Goal: Information Seeking & Learning: Learn about a topic

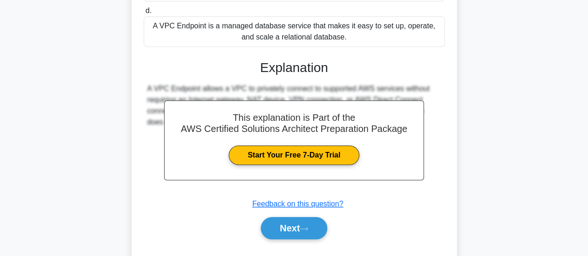
scroll to position [249, 0]
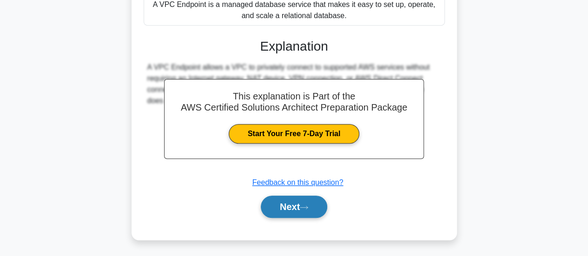
click at [313, 204] on button "Next" at bounding box center [294, 207] width 66 height 22
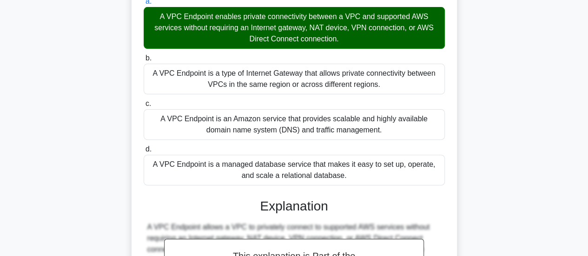
scroll to position [0, 0]
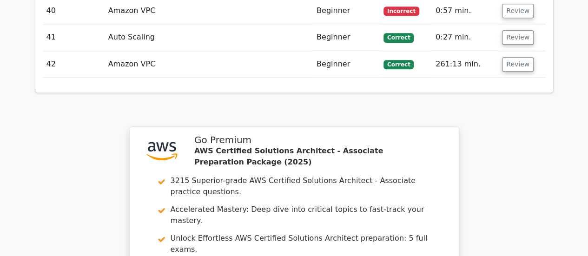
scroll to position [2551, 0]
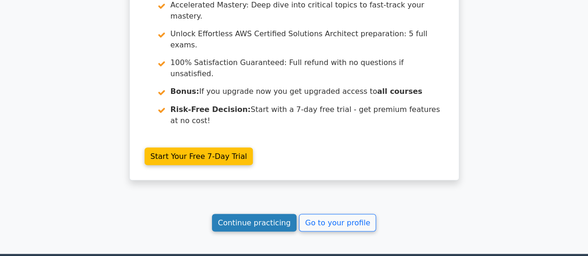
click at [253, 214] on link "Continue practicing" at bounding box center [254, 223] width 85 height 18
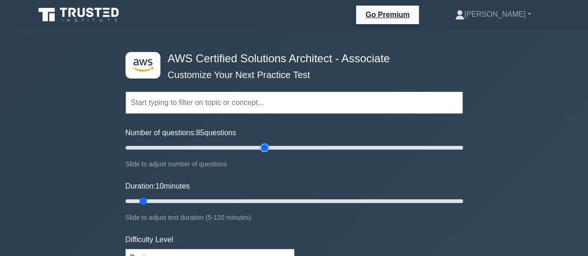
click at [264, 146] on input "Number of questions: 85 questions" at bounding box center [295, 147] width 338 height 11
click at [230, 146] on input "Number of questions: 65 questions" at bounding box center [295, 147] width 338 height 11
click at [210, 146] on input "Number of questions: 55 questions" at bounding box center [295, 147] width 338 height 11
click at [193, 146] on input "Number of questions: 45 questions" at bounding box center [295, 147] width 338 height 11
drag, startPoint x: 197, startPoint y: 148, endPoint x: 207, endPoint y: 149, distance: 10.3
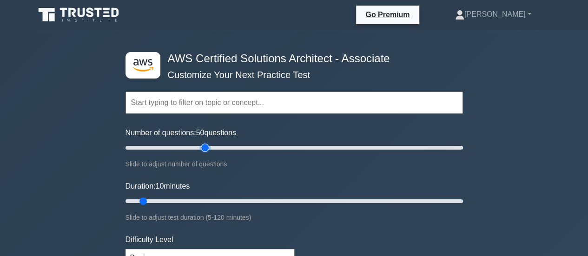
type input "50"
click at [207, 149] on input "Number of questions: 50 questions" at bounding box center [295, 147] width 338 height 11
drag, startPoint x: 142, startPoint y: 202, endPoint x: 461, endPoint y: 239, distance: 321.1
type input "120"
click at [461, 207] on input "Duration: 120 minutes" at bounding box center [295, 201] width 338 height 11
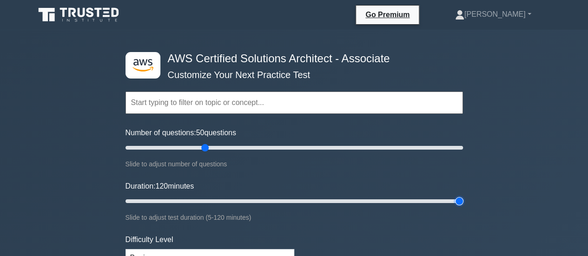
scroll to position [116, 0]
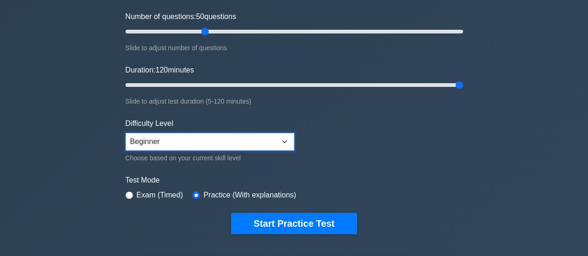
click at [282, 143] on select "Beginner Intermediate Expert" at bounding box center [210, 142] width 169 height 18
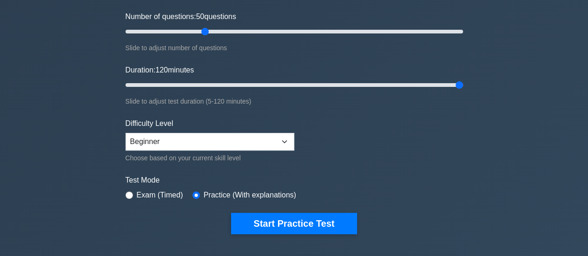
click at [322, 159] on form "Topics Amazon EC2 Amazon S3 Amazon VPC AWS Identity and Access Management (IAM)…" at bounding box center [295, 90] width 338 height 287
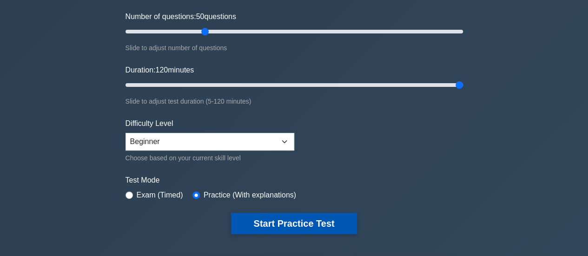
click at [290, 223] on button "Start Practice Test" at bounding box center [294, 223] width 126 height 21
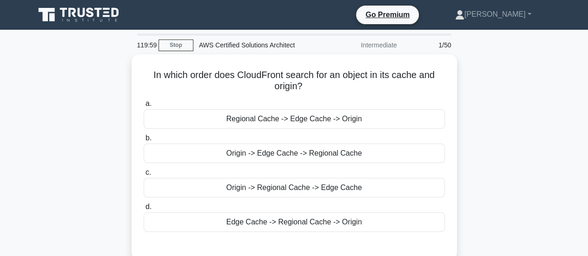
scroll to position [2, 0]
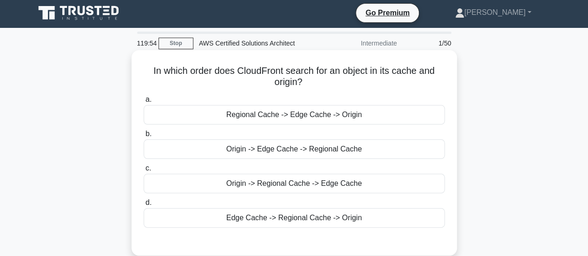
click at [375, 75] on h5 "In which order does CloudFront search for an object in its cache and origin? .s…" at bounding box center [294, 76] width 303 height 23
click at [371, 74] on h5 "In which order does CloudFront search for an object in its cache and origin? .s…" at bounding box center [294, 76] width 303 height 23
click at [302, 186] on div "Origin -> Regional Cache -> Edge Cache" at bounding box center [294, 184] width 301 height 20
click at [144, 172] on input "c. Origin -> Regional Cache -> Edge Cache" at bounding box center [144, 169] width 0 height 6
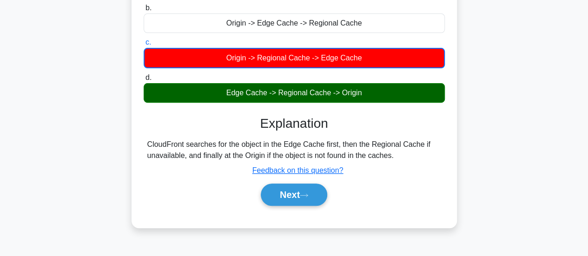
scroll to position [128, 0]
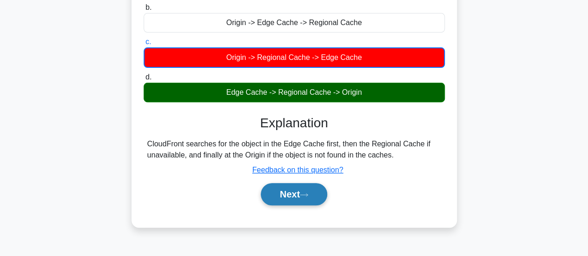
click at [309, 187] on button "Next" at bounding box center [294, 194] width 66 height 22
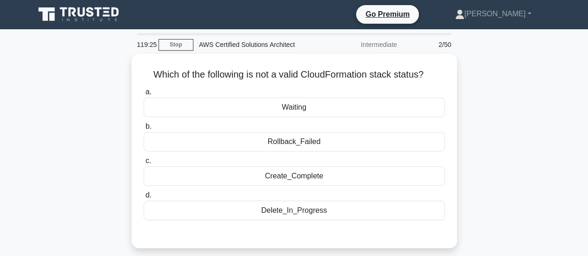
scroll to position [0, 0]
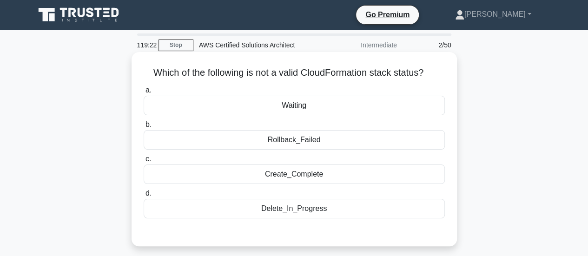
click at [287, 73] on h5 "Which of the following is not a valid CloudFormation stack status? .spinner_0XT…" at bounding box center [294, 73] width 303 height 12
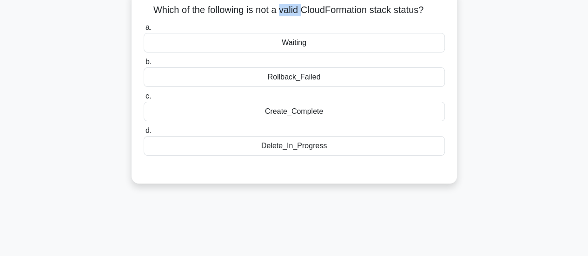
scroll to position [63, 0]
click at [304, 150] on div "Delete_In_Progress" at bounding box center [294, 146] width 301 height 20
click at [144, 134] on input "d. Delete_In_Progress" at bounding box center [144, 131] width 0 height 6
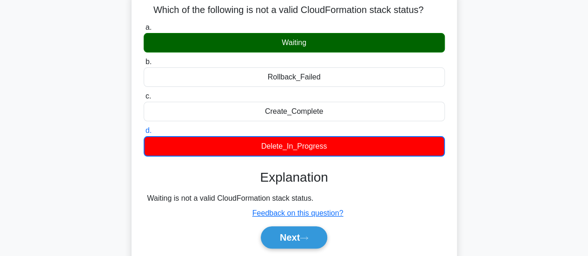
click at [274, 10] on h5 "Which of the following is not a valid CloudFormation stack status? .spinner_0XT…" at bounding box center [294, 10] width 303 height 12
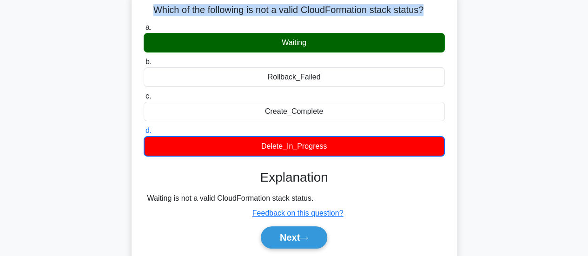
click at [274, 10] on h5 "Which of the following is not a valid CloudFormation stack status? .spinner_0XT…" at bounding box center [294, 10] width 303 height 12
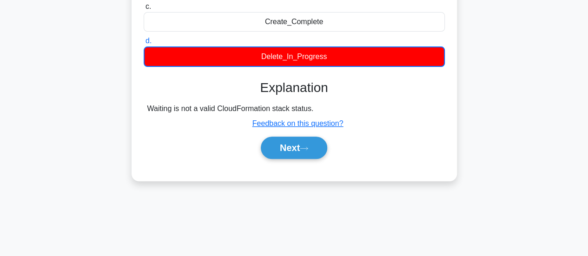
scroll to position [159, 0]
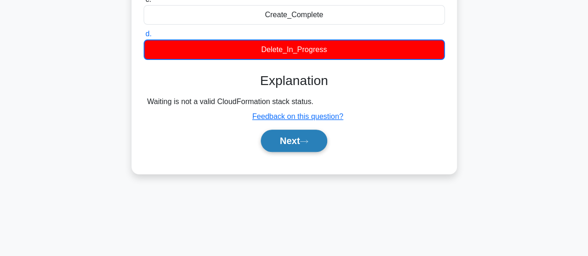
click at [295, 144] on button "Next" at bounding box center [294, 141] width 66 height 22
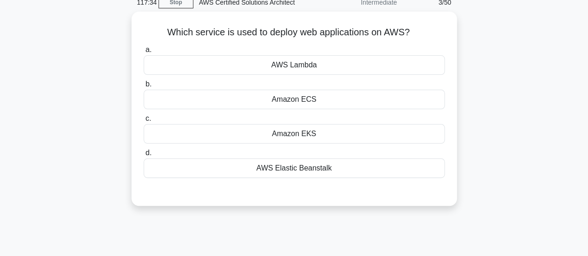
scroll to position [42, 0]
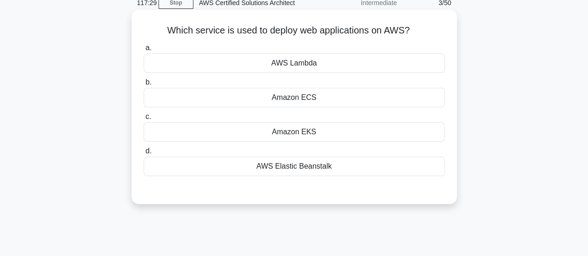
click at [325, 99] on div "Amazon ECS" at bounding box center [294, 98] width 301 height 20
click at [144, 86] on input "b. Amazon ECS" at bounding box center [144, 83] width 0 height 6
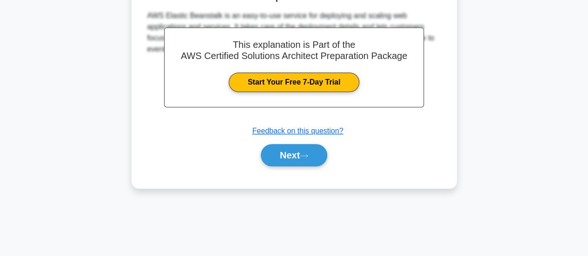
scroll to position [246, 0]
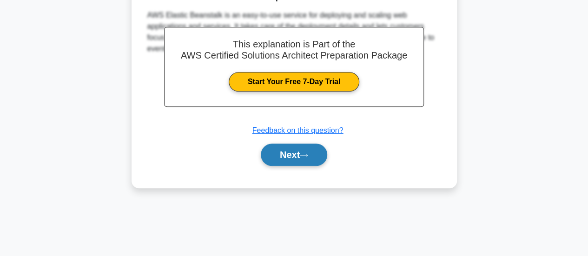
click at [293, 156] on button "Next" at bounding box center [294, 155] width 66 height 22
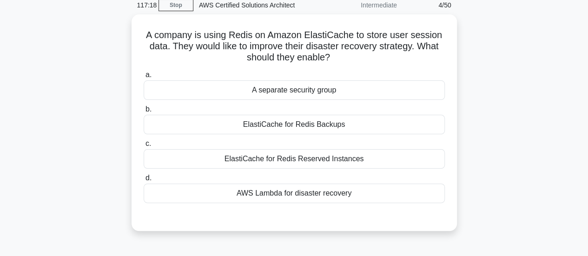
scroll to position [40, 0]
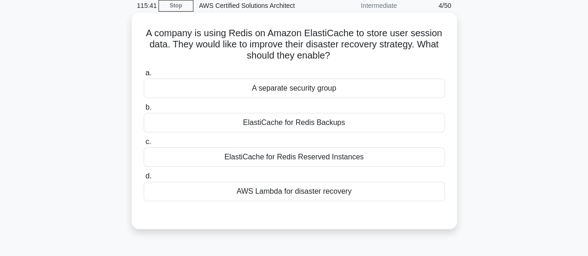
click at [310, 127] on div "ElastiCache for Redis Backups" at bounding box center [294, 123] width 301 height 20
click at [144, 111] on input "b. ElastiCache for Redis Backups" at bounding box center [144, 108] width 0 height 6
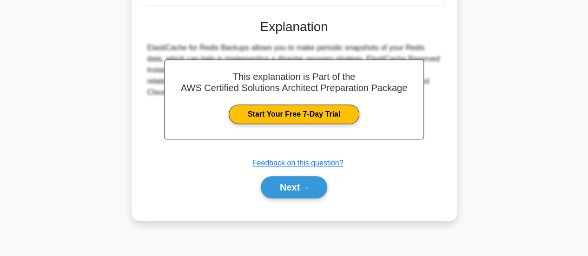
scroll to position [235, 0]
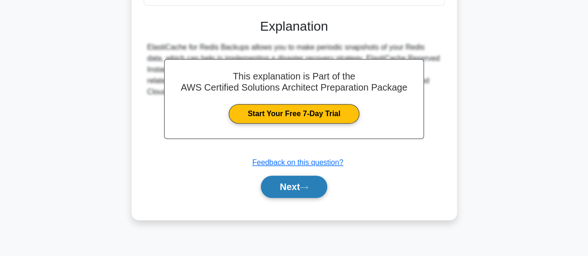
click at [308, 187] on icon at bounding box center [304, 187] width 8 height 5
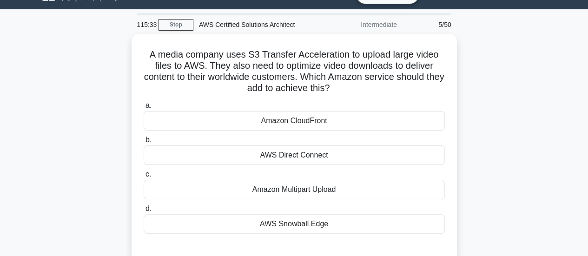
scroll to position [21, 0]
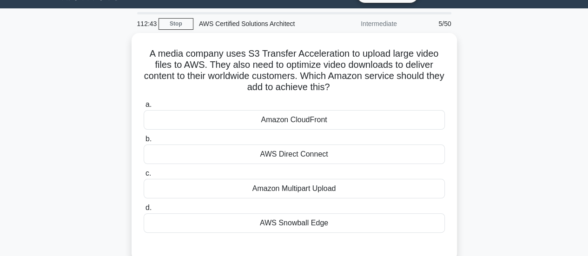
click at [310, 187] on div "Amazon Multipart Upload" at bounding box center [294, 189] width 301 height 20
click at [144, 177] on input "c. Amazon Multipart Upload" at bounding box center [144, 174] width 0 height 6
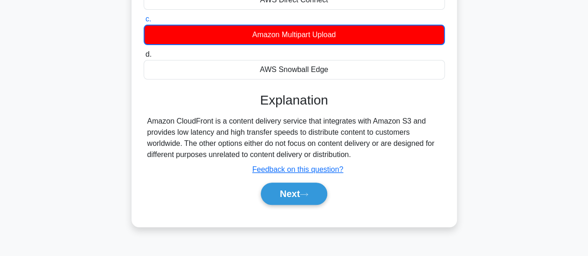
scroll to position [174, 0]
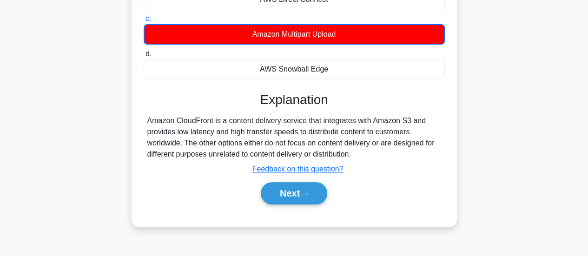
click at [266, 133] on div "Amazon CloudFront is a content delivery service that integrates with Amazon S3 …" at bounding box center [294, 137] width 294 height 45
click at [349, 132] on div "Amazon CloudFront is a content delivery service that integrates with Amazon S3 …" at bounding box center [294, 137] width 294 height 45
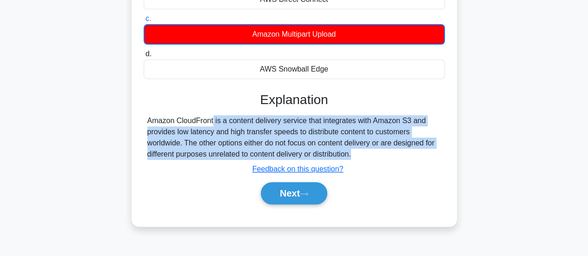
click at [350, 133] on div "Amazon CloudFront is a content delivery service that integrates with Amazon S3 …" at bounding box center [294, 137] width 294 height 45
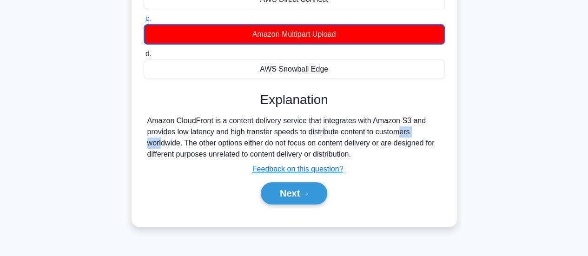
click at [350, 133] on div "Amazon CloudFront is a content delivery service that integrates with Amazon S3 …" at bounding box center [294, 137] width 294 height 45
click at [314, 199] on button "Next" at bounding box center [294, 193] width 66 height 22
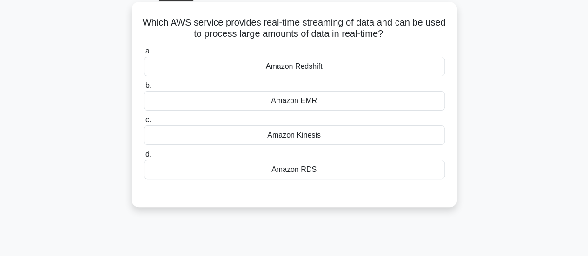
scroll to position [40, 0]
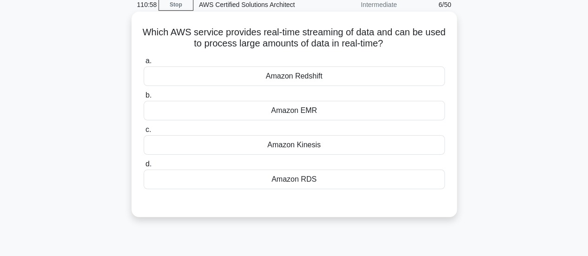
click at [332, 142] on div "Amazon Kinesis" at bounding box center [294, 145] width 301 height 20
click at [144, 133] on input "c. Amazon Kinesis" at bounding box center [144, 130] width 0 height 6
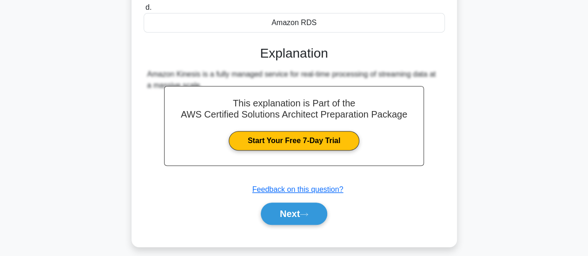
scroll to position [246, 0]
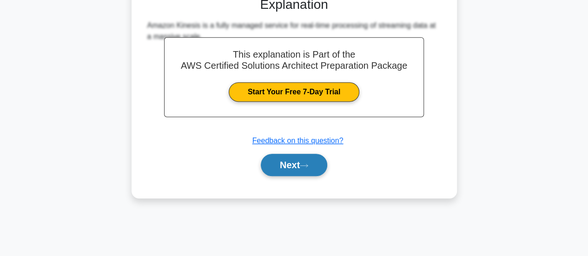
click at [279, 159] on button "Next" at bounding box center [294, 165] width 66 height 22
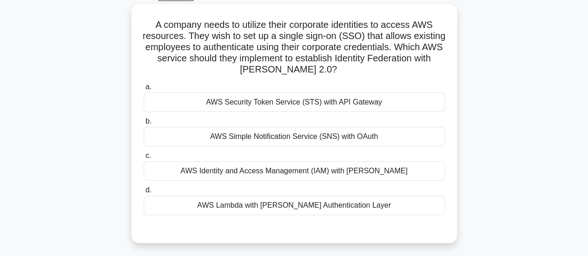
scroll to position [50, 0]
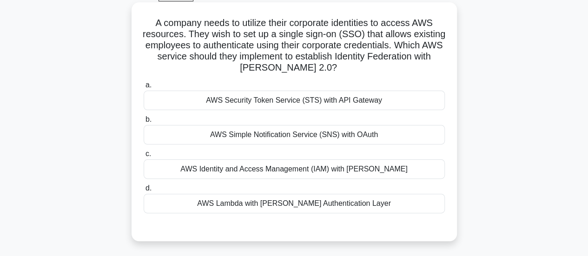
click at [333, 207] on div "AWS Lambda with [PERSON_NAME] Authentication Layer" at bounding box center [294, 204] width 301 height 20
click at [144, 192] on input "d. AWS Lambda with SAML Authentication Layer" at bounding box center [144, 189] width 0 height 6
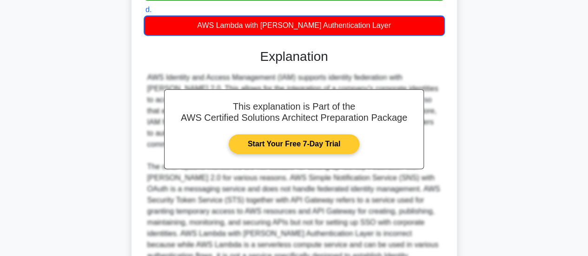
scroll to position [233, 0]
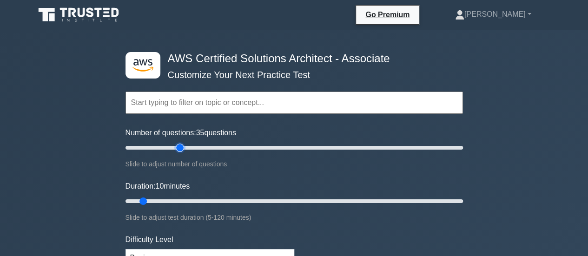
click at [178, 144] on input "Number of questions: 35 questions" at bounding box center [295, 147] width 338 height 11
type input "60"
click at [224, 146] on input "Number of questions: 60 questions" at bounding box center [295, 147] width 338 height 11
click at [336, 201] on input "Duration: 75 minutes" at bounding box center [295, 201] width 338 height 11
click at [370, 204] on input "Duration: 90 minutes" at bounding box center [295, 201] width 338 height 11
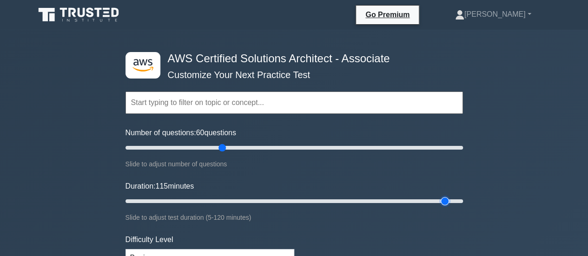
type input "115"
click at [446, 199] on input "Duration: 115 minutes" at bounding box center [295, 201] width 338 height 11
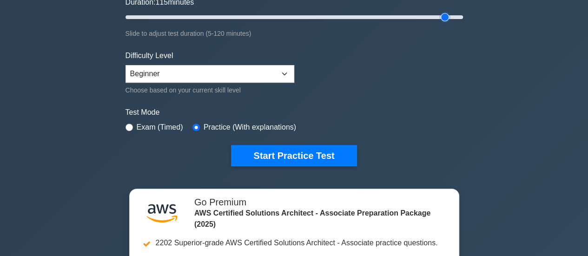
scroll to position [185, 0]
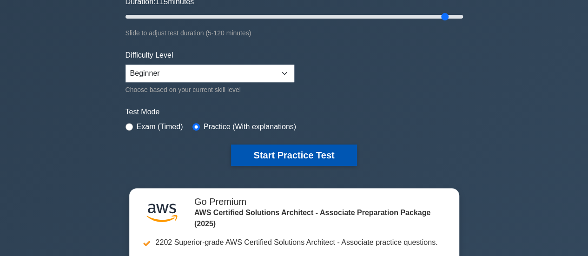
click at [337, 153] on button "Start Practice Test" at bounding box center [294, 155] width 126 height 21
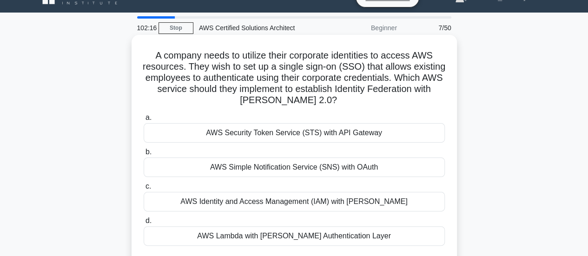
scroll to position [15, 0]
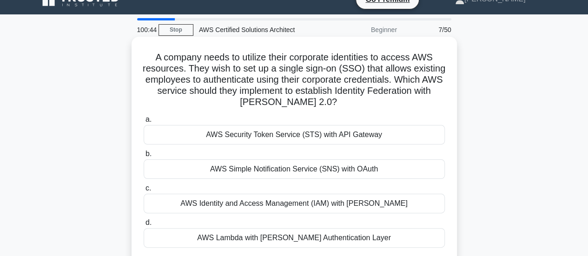
click at [357, 205] on div "AWS Identity and Access Management (IAM) with [PERSON_NAME]" at bounding box center [294, 204] width 301 height 20
click at [144, 192] on input "c. AWS Identity and Access Management (IAM) with [PERSON_NAME]" at bounding box center [144, 189] width 0 height 6
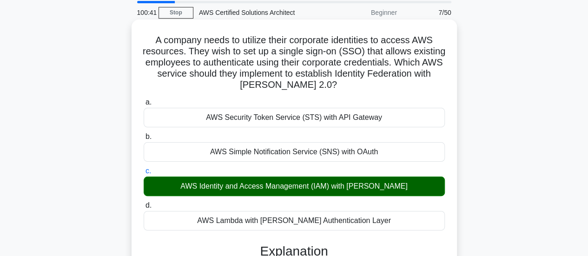
scroll to position [32, 0]
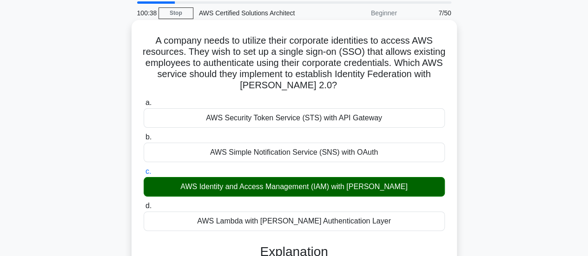
click at [279, 40] on h5 "A company needs to utilize their corporate identities to access AWS resources. …" at bounding box center [294, 63] width 303 height 57
click at [276, 53] on h5 "A company needs to utilize their corporate identities to access AWS resources. …" at bounding box center [294, 63] width 303 height 57
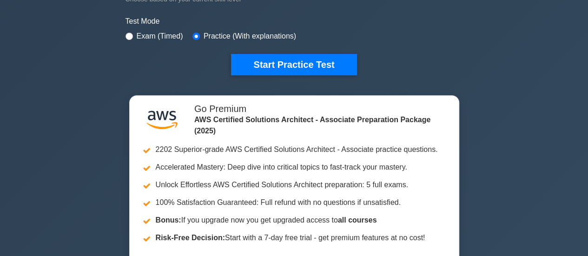
scroll to position [276, 0]
